Goal: Information Seeking & Learning: Learn about a topic

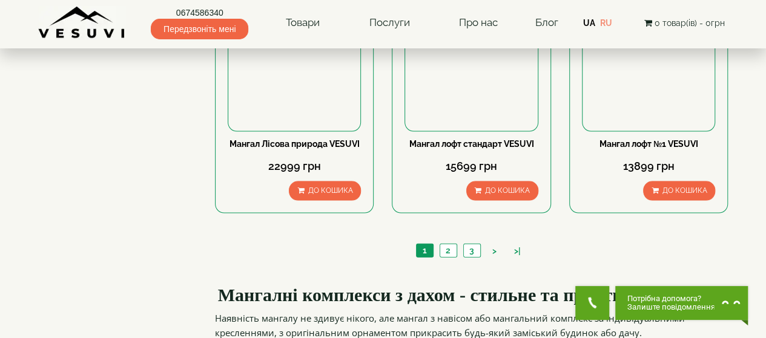
scroll to position [1271, 0]
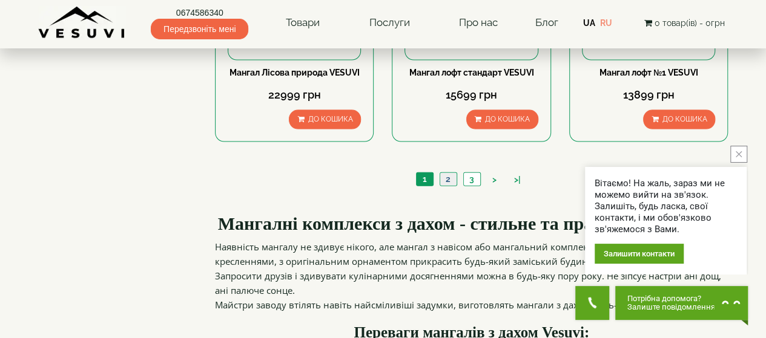
click at [453, 173] on link "2" at bounding box center [447, 179] width 17 height 13
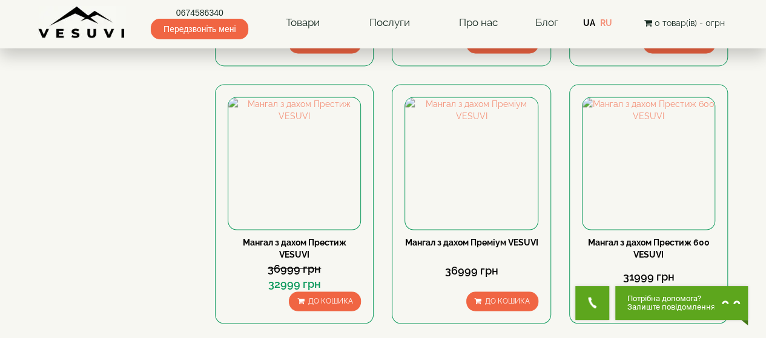
scroll to position [1332, 0]
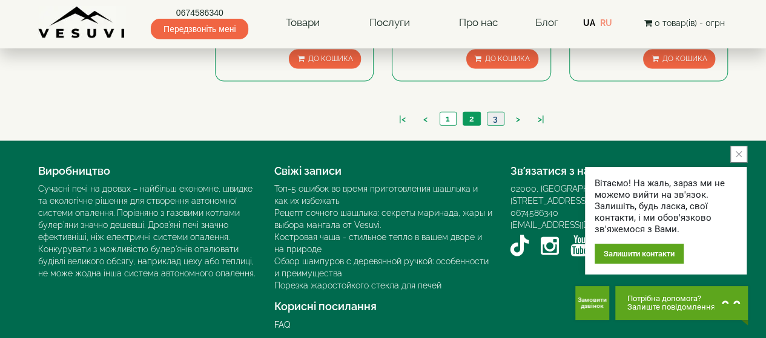
click at [493, 113] on link "3" at bounding box center [495, 119] width 17 height 13
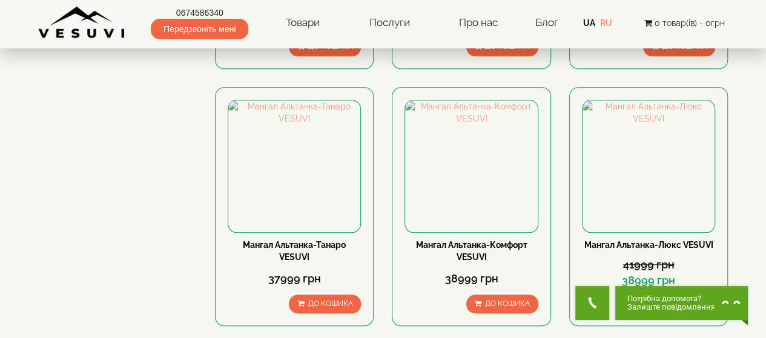
scroll to position [726, 0]
